Goal: Check status: Check status

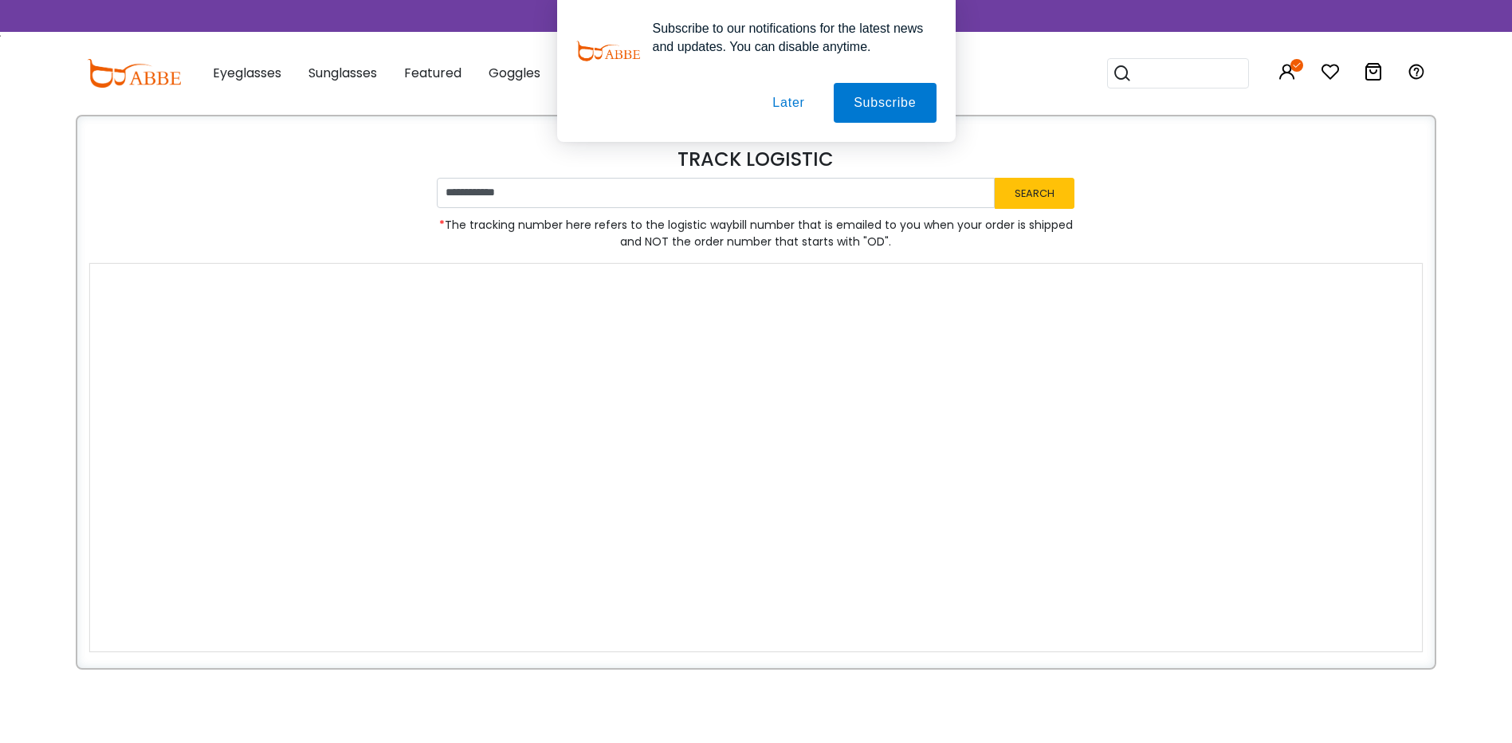
click at [1293, 73] on div "Subscribe to our notifications for the latest news and updates. You can disable…" at bounding box center [756, 71] width 1512 height 142
click at [1286, 64] on div "Subscribe to our notifications for the latest news and updates. You can disable…" at bounding box center [756, 71] width 1512 height 142
click at [795, 108] on button "Later" at bounding box center [788, 103] width 72 height 40
